Goal: Check status: Check status

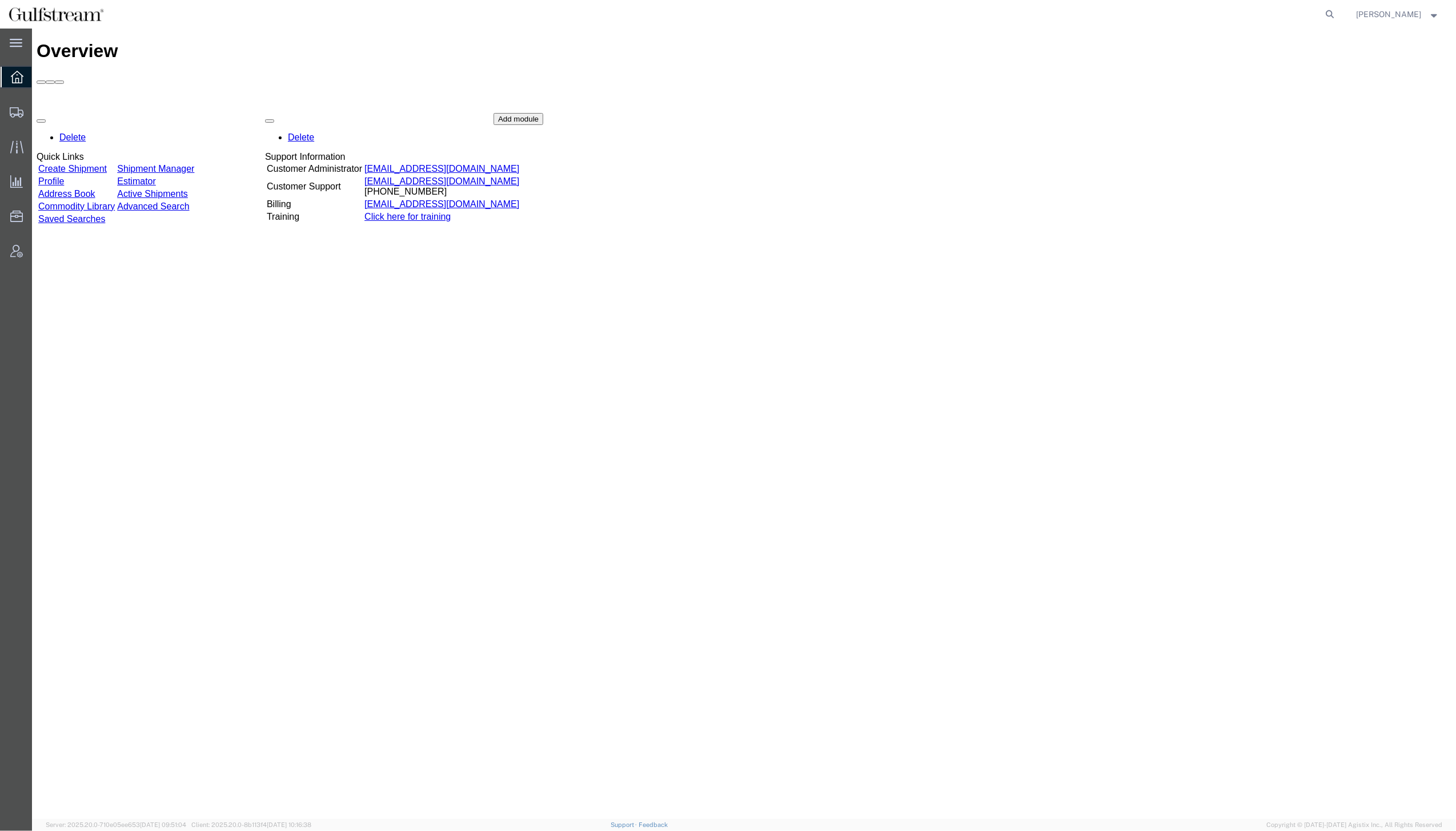
click at [1340, 8] on form at bounding box center [1330, 14] width 18 height 29
click at [1338, 12] on icon at bounding box center [1330, 14] width 16 height 16
click at [1319, 12] on input "search" at bounding box center [1148, 14] width 347 height 27
paste input "884598703381"
click at [1075, 12] on input "884598703381" at bounding box center [1148, 14] width 347 height 27
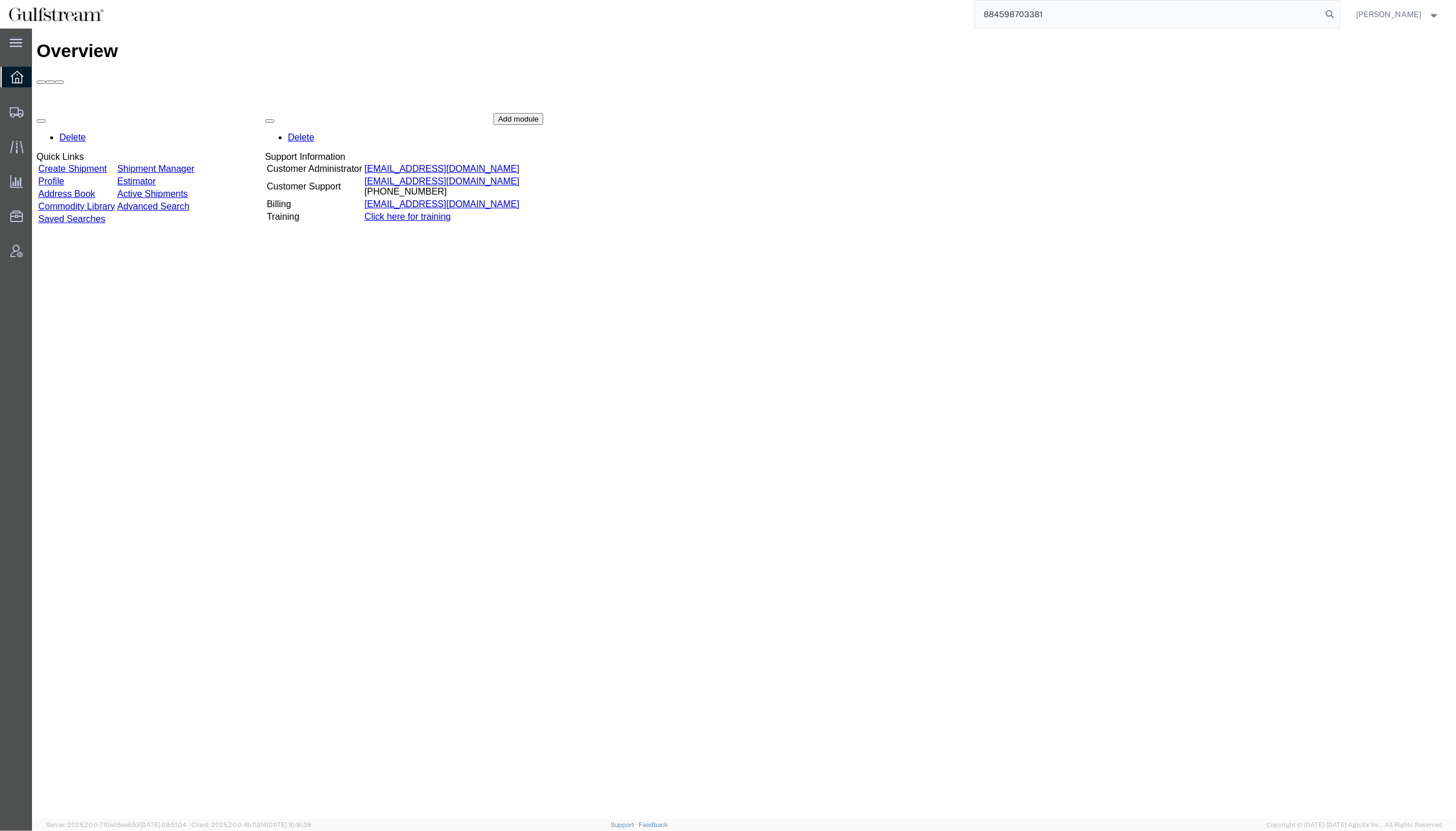
type input "884598703381"
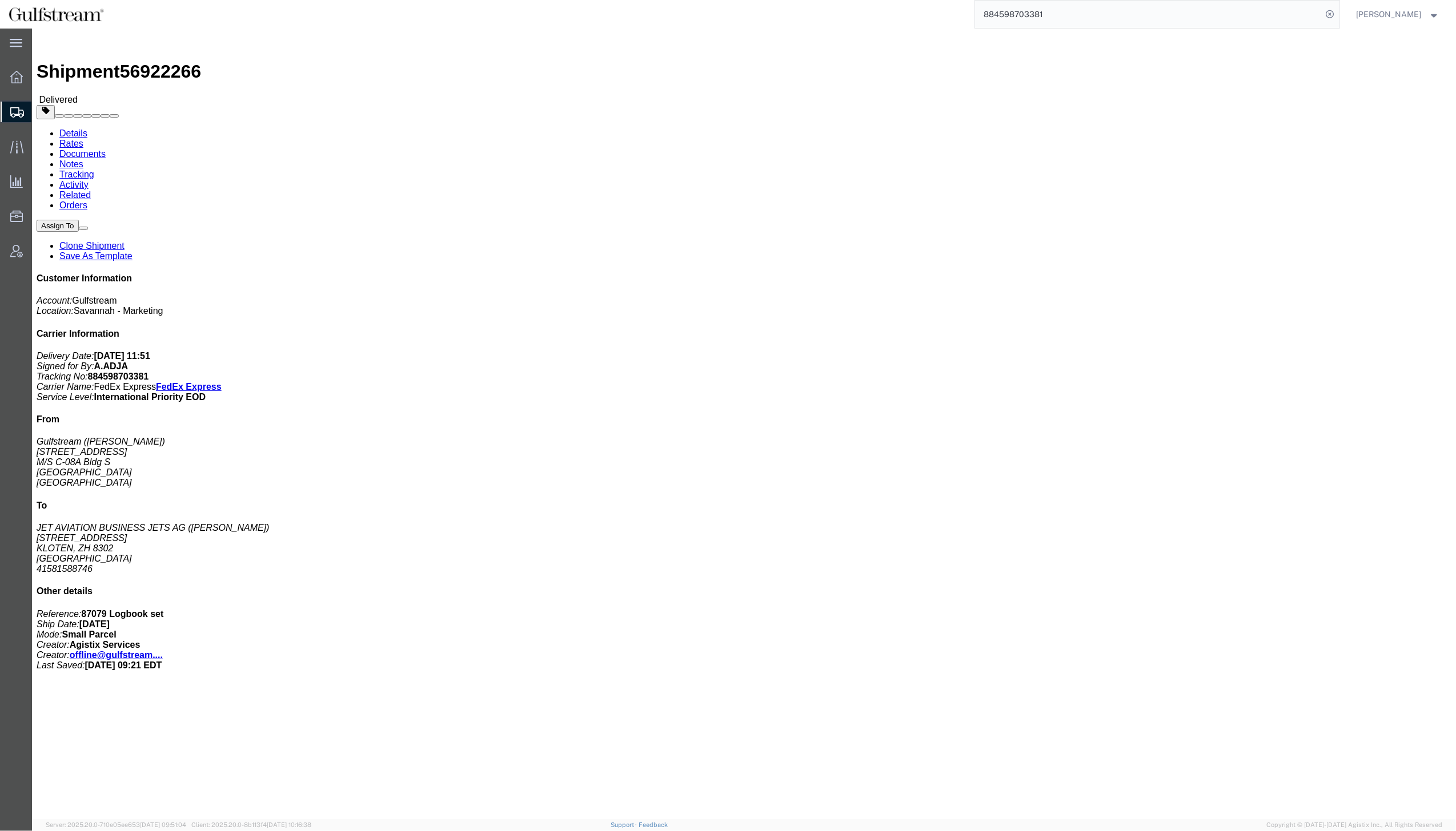
click address "Gulfstream (Dayren Stacey) 500 Gulfstream Rd. M/S C-08A Bldg S Savannah, GA 314…"
click link "Tracking"
click div "Leg 1 - Small Parcel"
click link "Rates"
click div "Ship From Gulfstream ([PERSON_NAME]) [STREET_ADDRESS] M/S C-08A [GEOGRAPHIC_DAT…"
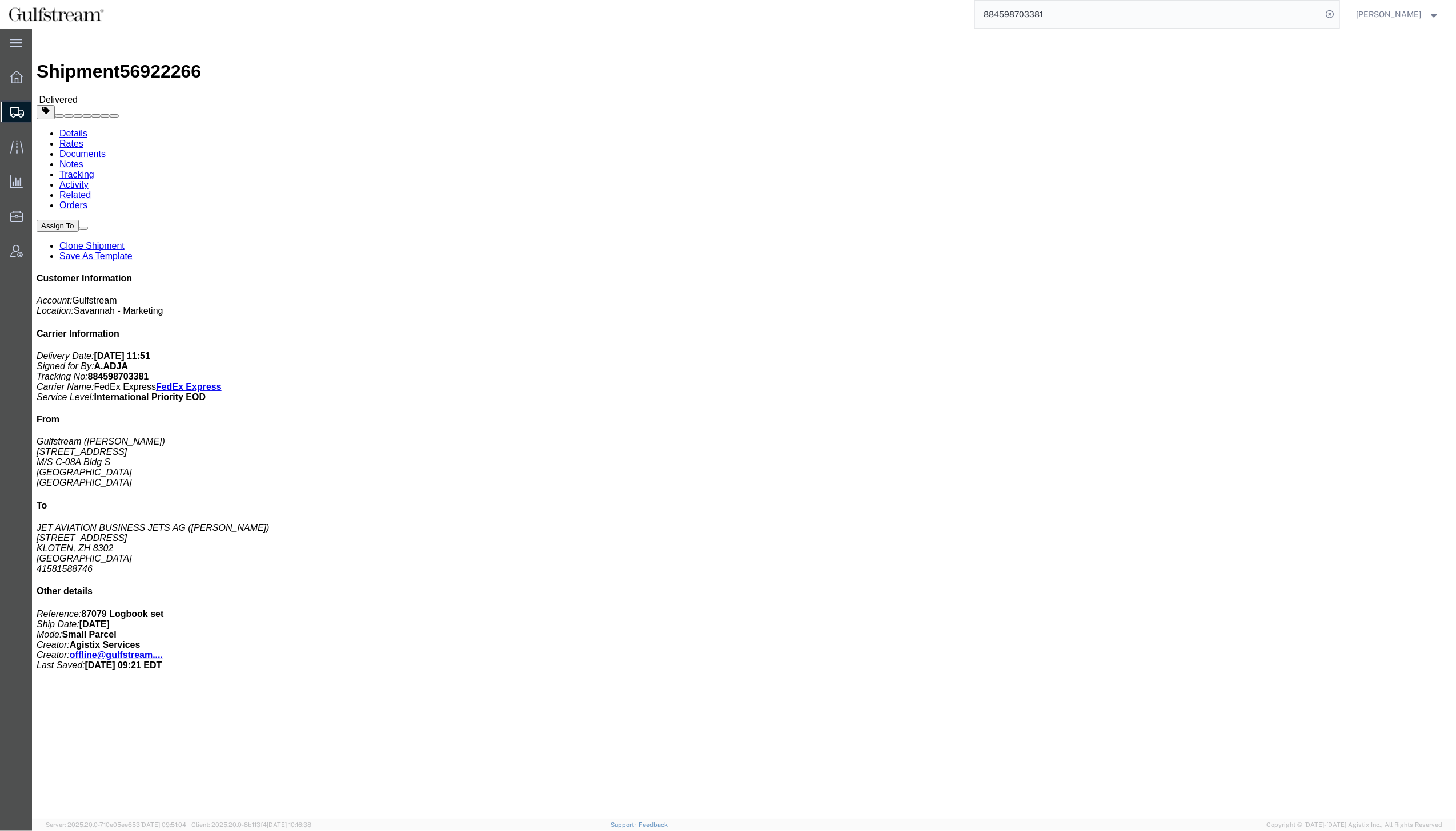
click link "Tracking"
click div "Ship From Gulfstream ([PERSON_NAME]) [STREET_ADDRESS] M/S C-08A [GEOGRAPHIC_DAT…"
click at [1338, 12] on icon at bounding box center [1330, 14] width 16 height 16
click at [1249, 20] on input "search" at bounding box center [1148, 14] width 347 height 27
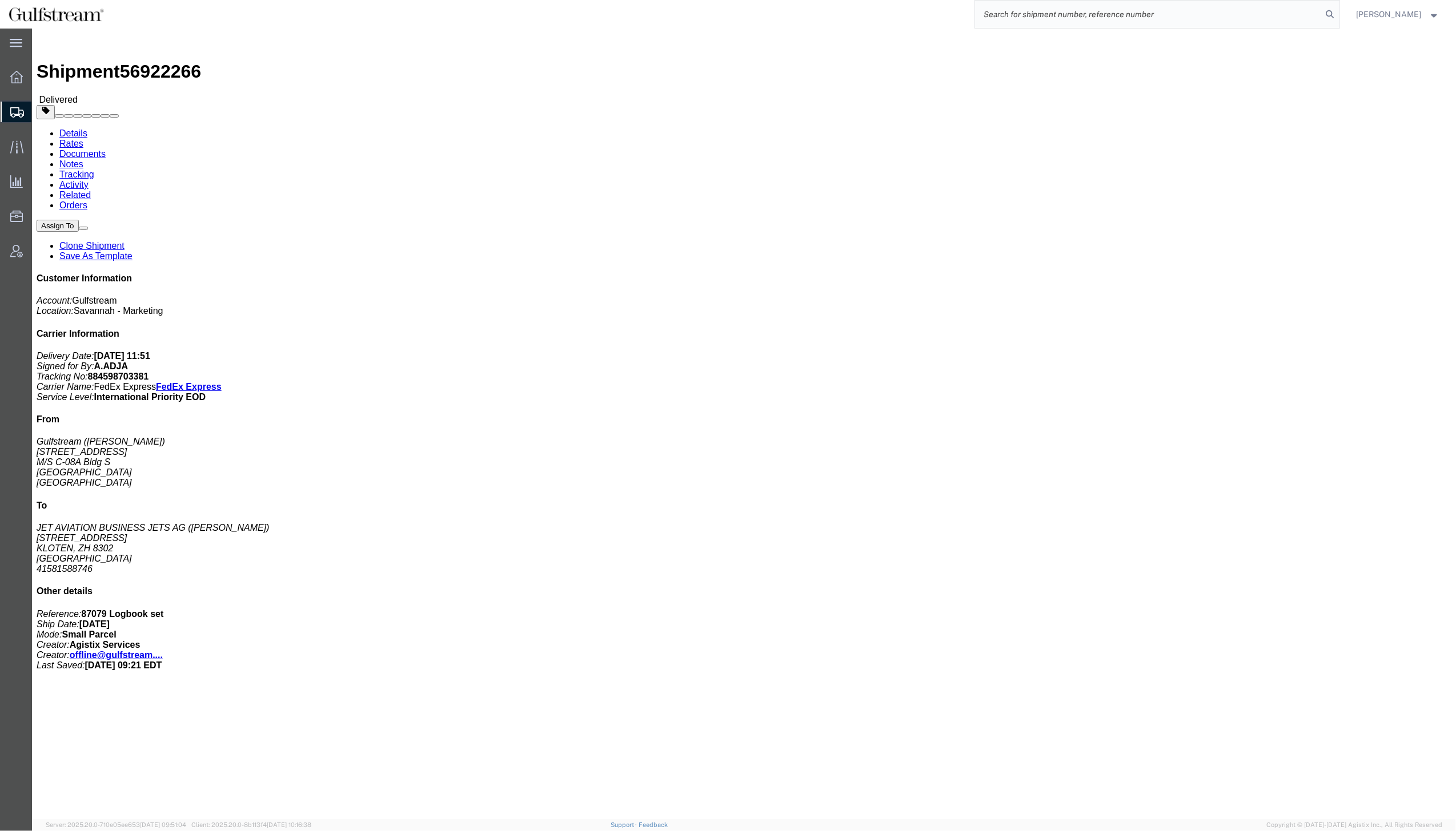
paste input "884598703381"
type input "884598703381"
click div "Package Information Total shipment is made up of 1 packages containing 0 pieces…"
click div "Shipment Detail Ship From Gulfstream ([PERSON_NAME]) [STREET_ADDRESS] M/S C-08A…"
